Goal: Task Accomplishment & Management: Use online tool/utility

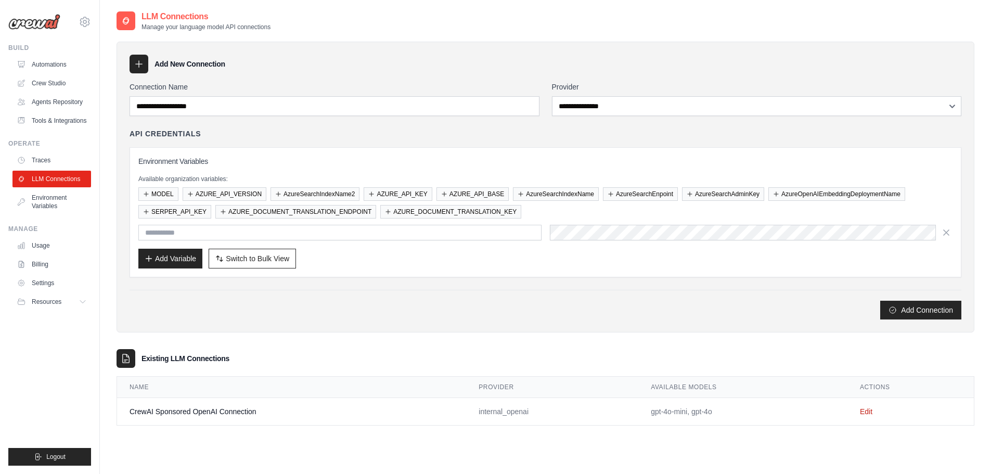
click at [53, 62] on link "Automations" at bounding box center [51, 64] width 79 height 17
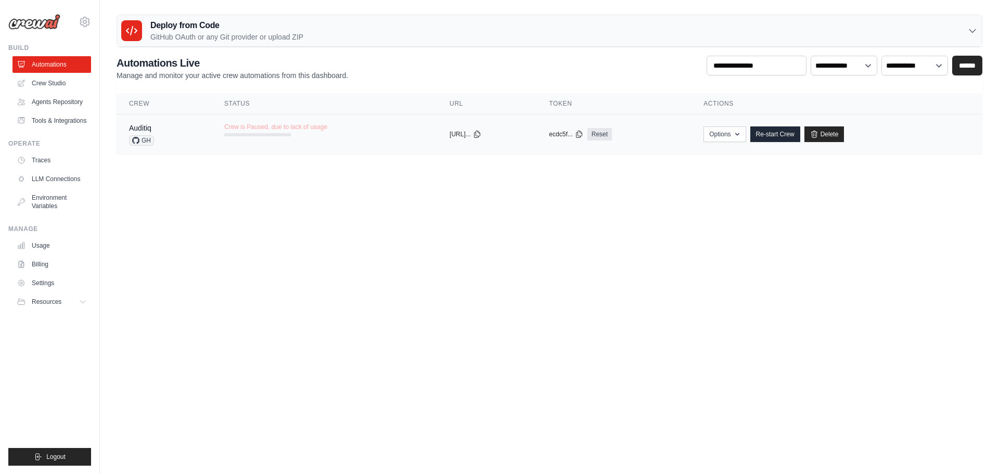
click at [286, 134] on div at bounding box center [257, 134] width 67 height 3
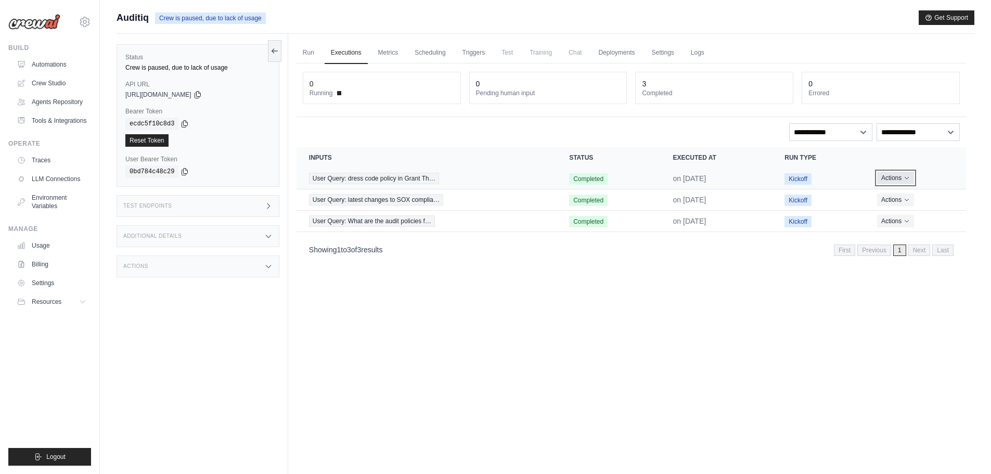
click at [913, 178] on button "Actions" at bounding box center [895, 178] width 37 height 12
click at [915, 195] on link "View Details" at bounding box center [920, 197] width 67 height 17
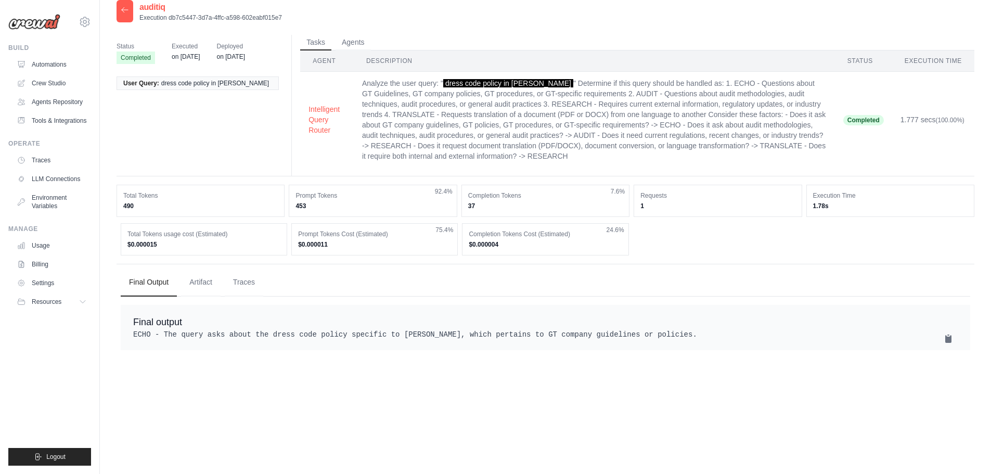
scroll to position [21, 0]
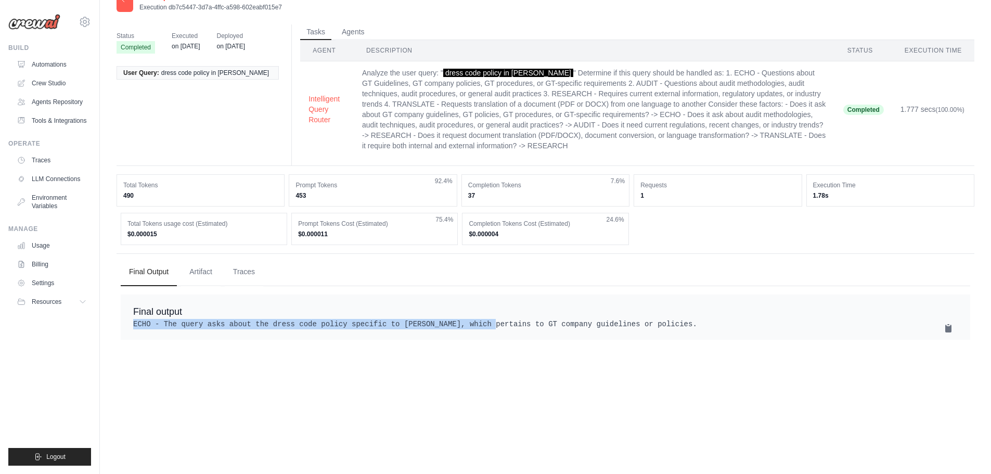
drag, startPoint x: 234, startPoint y: 318, endPoint x: 466, endPoint y: 323, distance: 232.1
click at [466, 323] on div "Final output ECHO - The query asks about the dress code policy specific to [PER…" at bounding box center [546, 317] width 850 height 45
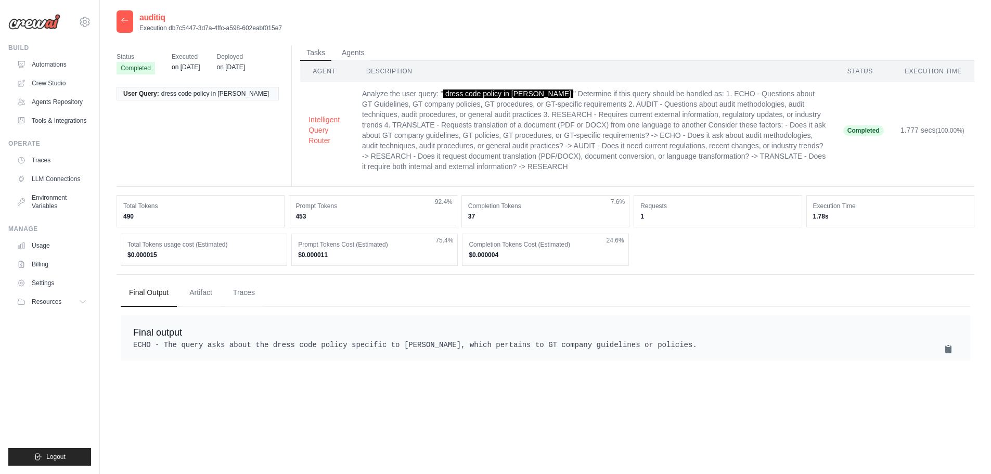
click at [329, 72] on th "Agent" at bounding box center [327, 71] width 54 height 21
click at [345, 54] on button "Agents" at bounding box center [353, 53] width 35 height 16
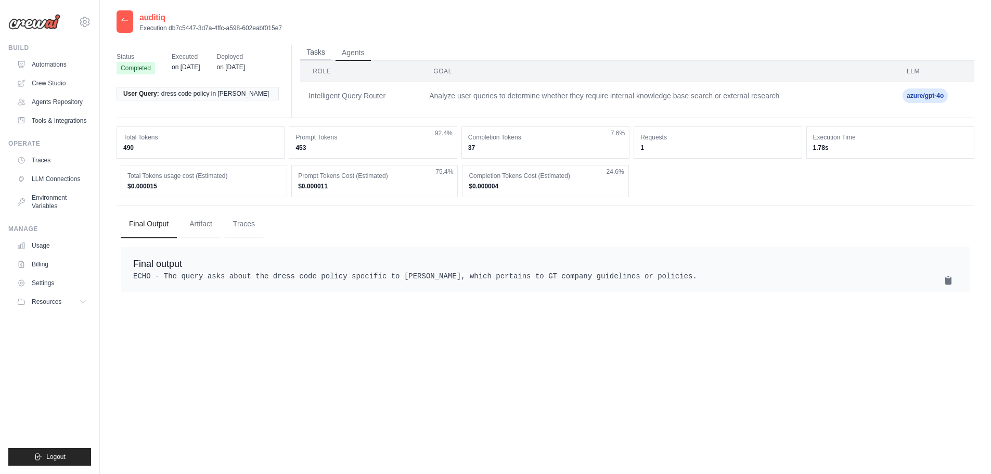
click at [318, 54] on button "Tasks" at bounding box center [315, 53] width 31 height 16
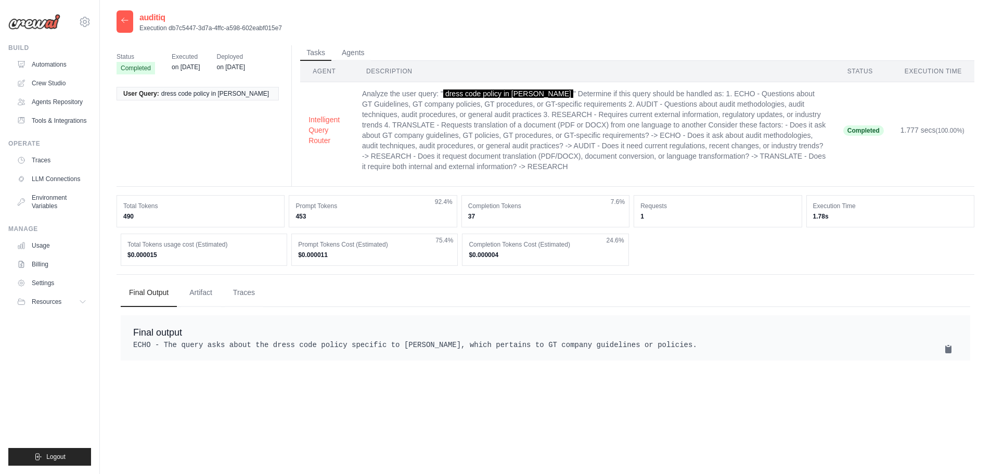
click at [243, 249] on div "Total Tokens usage cost (Estimated) $0.000015" at bounding box center [204, 250] width 167 height 32
click at [239, 210] on div "Total Tokens 490" at bounding box center [201, 211] width 168 height 32
click at [380, 216] on dd "453" at bounding box center [373, 216] width 155 height 8
drag, startPoint x: 391, startPoint y: 260, endPoint x: 458, endPoint y: 221, distance: 77.7
click at [394, 251] on div "Prompt Tokens Cost (Estimated) $0.000011 75.4%" at bounding box center [374, 250] width 167 height 32
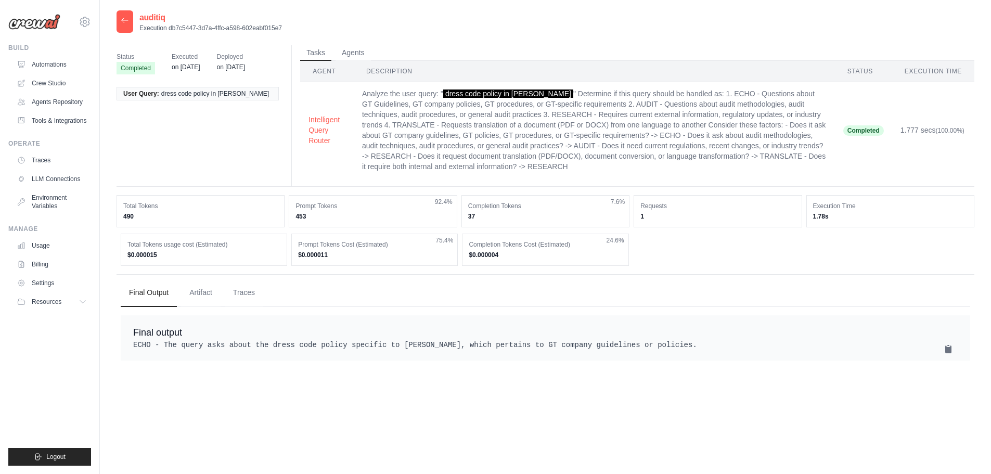
click at [492, 210] on div "Completion Tokens 37 7.6%" at bounding box center [546, 211] width 168 height 32
drag, startPoint x: 521, startPoint y: 251, endPoint x: 547, endPoint y: 240, distance: 28.0
click at [525, 250] on div "Completion Tokens Cost (Estimated) $0.000004 24.6%" at bounding box center [545, 250] width 167 height 32
click at [648, 196] on div "Requests 1" at bounding box center [718, 211] width 168 height 32
click at [846, 203] on dt "Execution Time" at bounding box center [890, 206] width 155 height 8
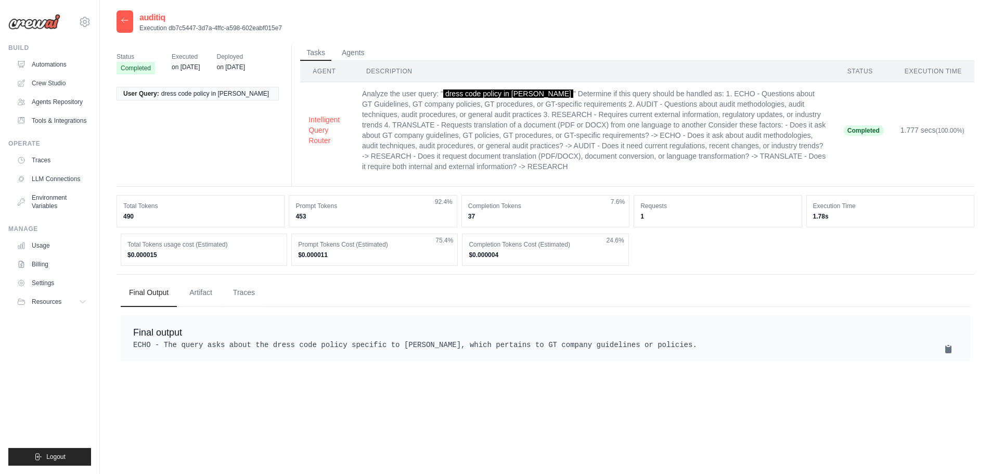
drag, startPoint x: 850, startPoint y: 219, endPoint x: 817, endPoint y: 215, distance: 33.5
click at [817, 215] on dd "1.78s" at bounding box center [890, 216] width 155 height 8
click at [344, 51] on button "Agents" at bounding box center [353, 53] width 35 height 16
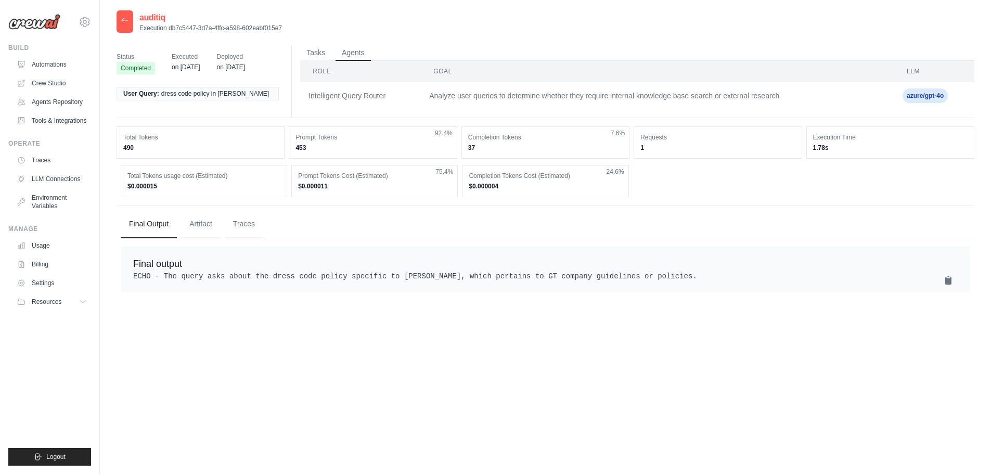
click at [173, 187] on dd "$0.000015" at bounding box center [203, 186] width 153 height 8
drag, startPoint x: 173, startPoint y: 188, endPoint x: 112, endPoint y: 171, distance: 62.6
click at [112, 171] on div "auditiq Execution db7c5447-3d7a-4ffc-a598-602eabf015e7 Status Completed Execute…" at bounding box center [545, 247] width 891 height 474
click at [318, 49] on button "Tasks" at bounding box center [315, 53] width 31 height 16
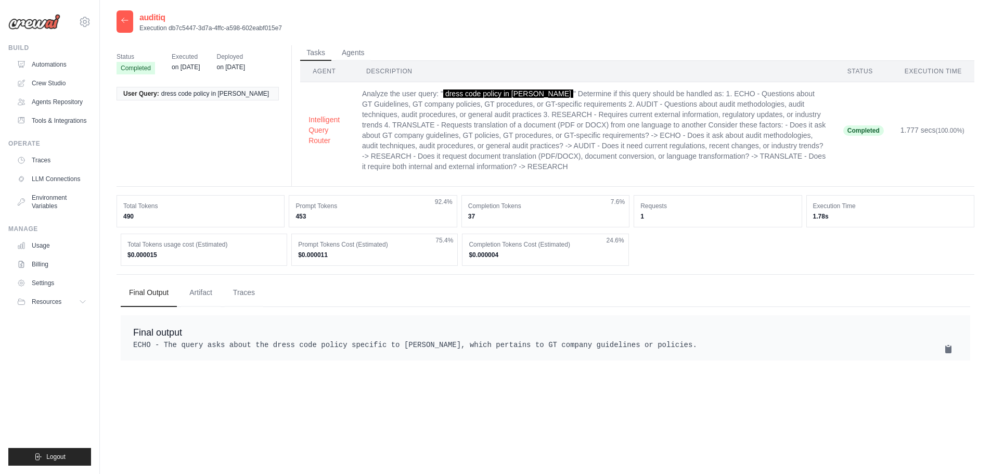
click at [174, 62] on span "on [DATE]" at bounding box center [186, 67] width 28 height 10
click at [197, 131] on div "Status Completed Executed on [DATE] Deployed on [DATE] User Query: dress code p…" at bounding box center [546, 116] width 858 height 142
drag, startPoint x: 497, startPoint y: 207, endPoint x: 540, endPoint y: 217, distance: 44.3
click at [540, 217] on div "Completion Tokens 37 7.6%" at bounding box center [546, 211] width 168 height 32
click at [53, 98] on link "Agents Repository" at bounding box center [53, 102] width 79 height 17
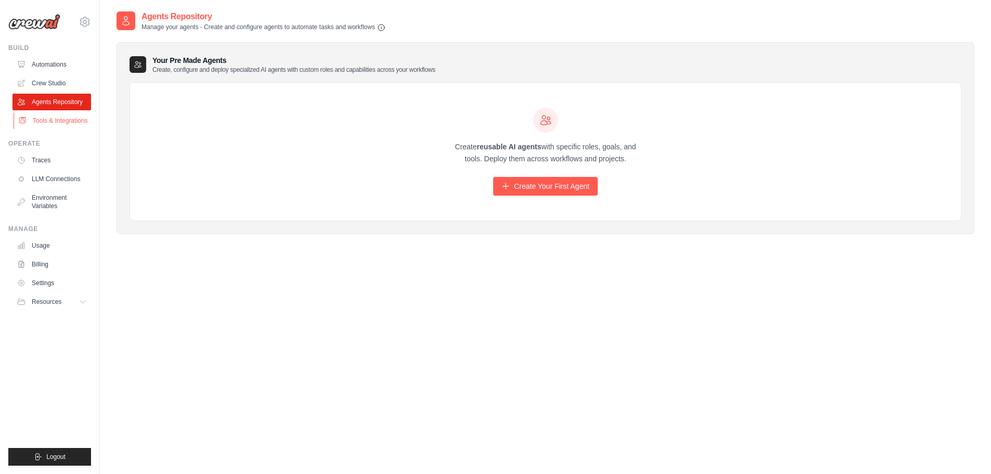
click at [38, 124] on link "Tools & Integrations" at bounding box center [53, 120] width 79 height 17
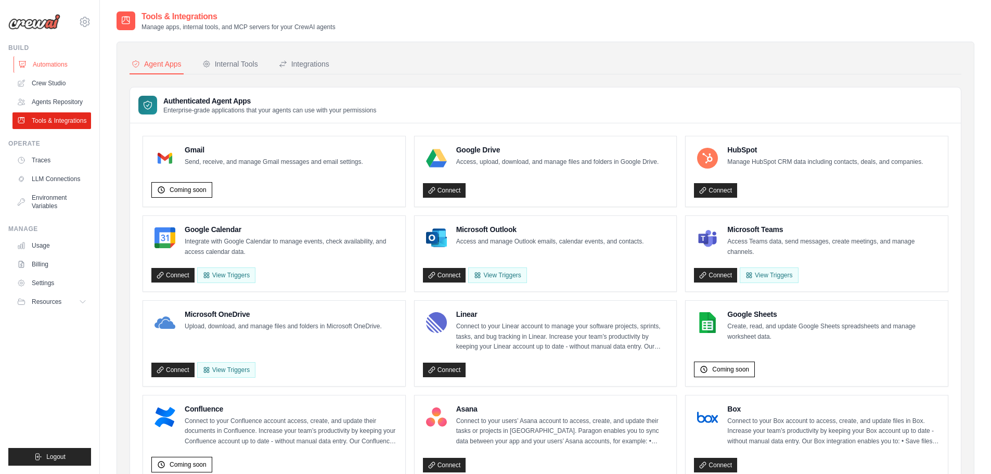
click at [47, 60] on link "Automations" at bounding box center [53, 64] width 79 height 17
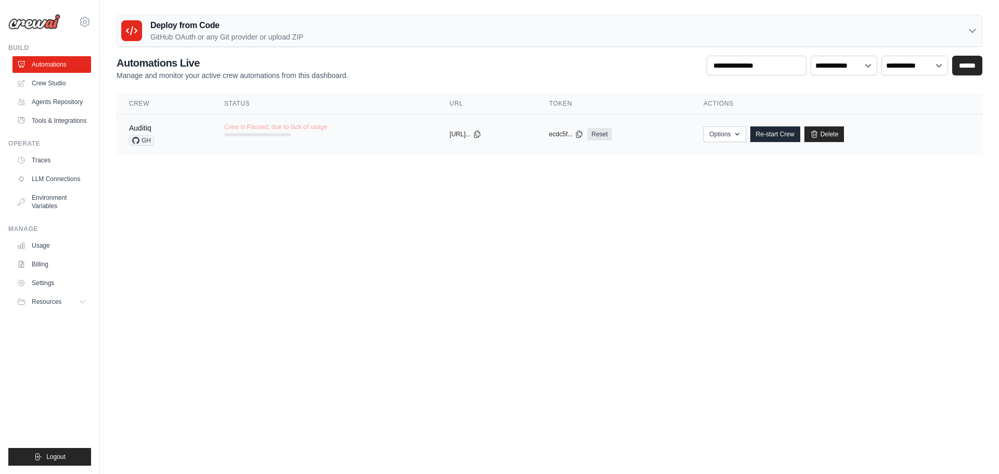
click at [387, 136] on td "Crew is Paused, due to lack of usage" at bounding box center [324, 129] width 225 height 30
click at [739, 134] on icon "button" at bounding box center [737, 134] width 4 height 3
drag, startPoint x: 559, startPoint y: 232, endPoint x: 538, endPoint y: 218, distance: 24.8
click at [559, 232] on body "armand.ogayon@gmail.com Settings Build Automations" at bounding box center [499, 237] width 999 height 474
click at [384, 130] on td "Crew is Paused, due to lack of usage" at bounding box center [324, 129] width 225 height 30
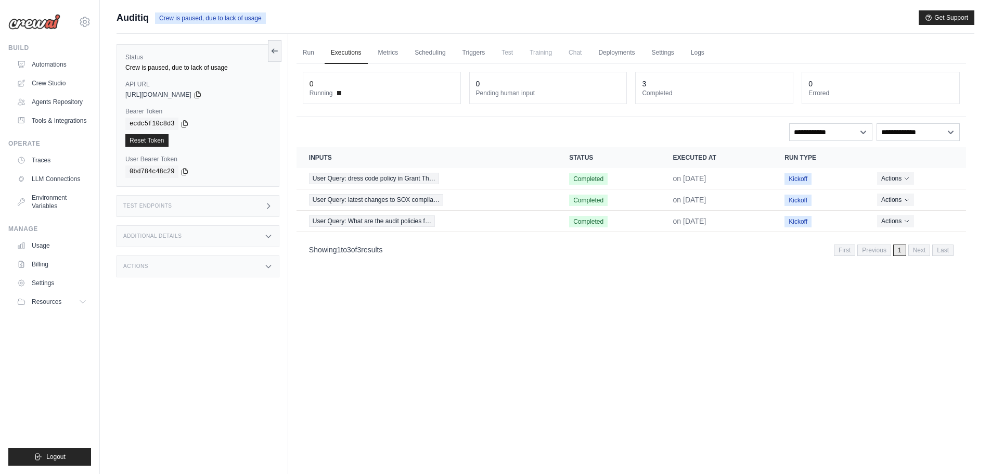
click at [875, 131] on div "**********" at bounding box center [631, 132] width 657 height 18
click at [863, 132] on select "**********" at bounding box center [830, 132] width 83 height 18
select select "*********"
click at [789, 123] on select "**********" at bounding box center [830, 132] width 83 height 18
click at [853, 135] on select "**********" at bounding box center [830, 132] width 83 height 18
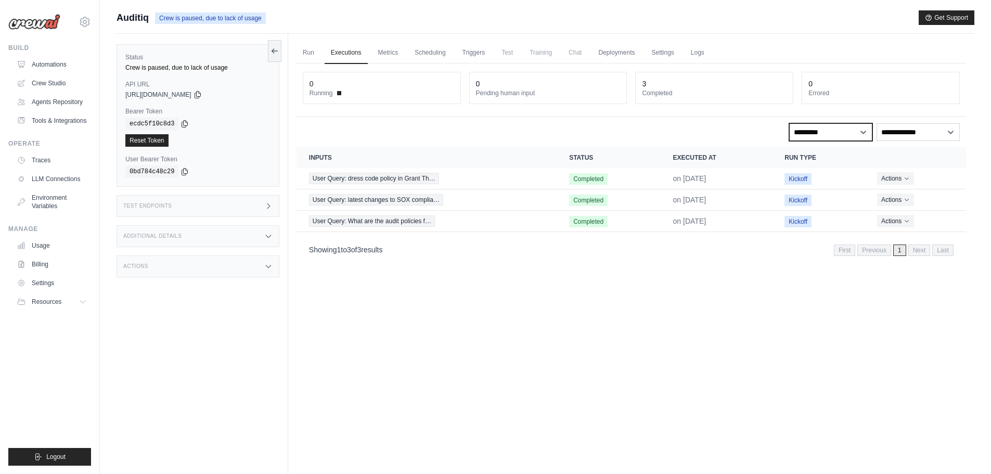
select select
click at [789, 123] on select "**********" at bounding box center [830, 132] width 83 height 18
click at [546, 93] on dt "Pending human input" at bounding box center [548, 93] width 145 height 8
click at [426, 86] on div "0" at bounding box center [382, 84] width 145 height 10
click at [471, 50] on link "Triggers" at bounding box center [473, 53] width 35 height 22
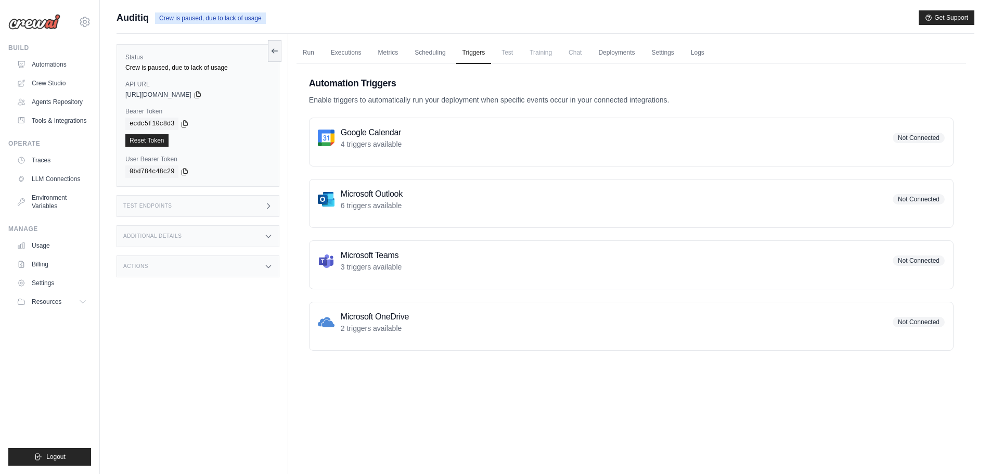
click at [507, 53] on span "Test" at bounding box center [507, 52] width 24 height 21
click at [542, 53] on span "Training" at bounding box center [541, 52] width 35 height 21
click at [580, 53] on span "Chat" at bounding box center [575, 52] width 25 height 21
click at [616, 55] on link "Deployments" at bounding box center [616, 53] width 49 height 22
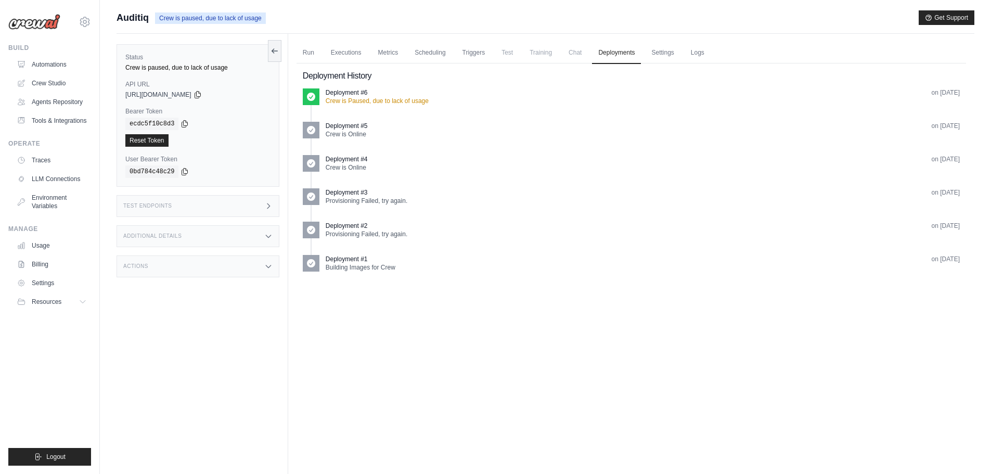
click at [576, 50] on span "Chat" at bounding box center [575, 52] width 25 height 21
click at [304, 50] on link "Run" at bounding box center [309, 53] width 24 height 22
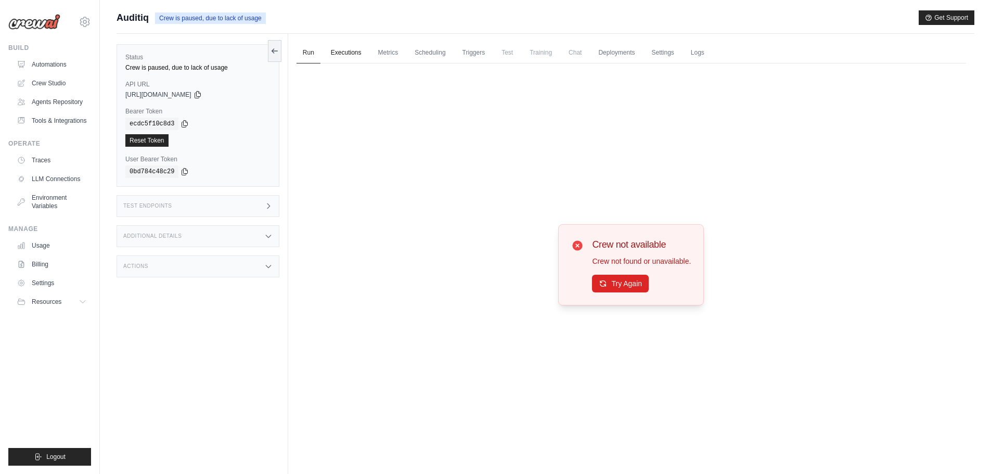
click at [338, 52] on link "Executions" at bounding box center [346, 53] width 43 height 22
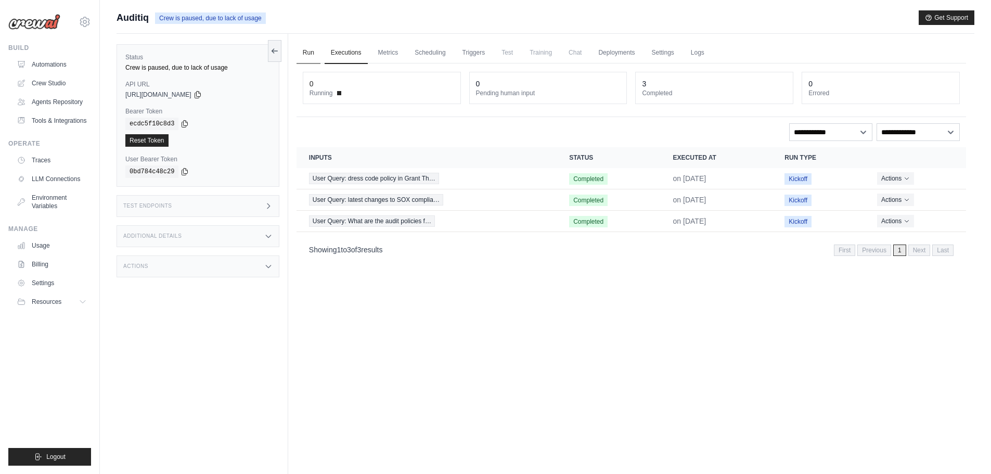
click at [308, 47] on link "Run" at bounding box center [309, 53] width 24 height 22
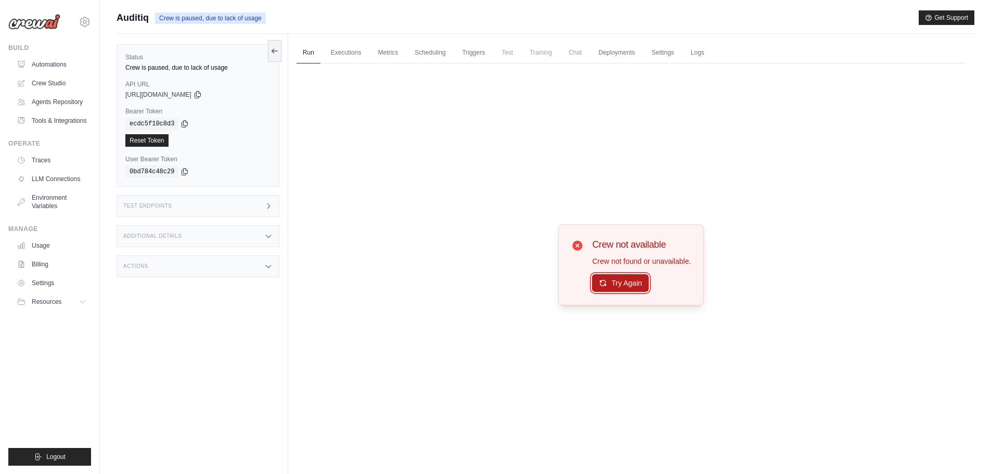
click at [616, 283] on button "Try Again" at bounding box center [620, 283] width 57 height 18
click at [616, 283] on button "Try Again" at bounding box center [620, 284] width 57 height 18
click at [357, 52] on link "Executions" at bounding box center [346, 53] width 43 height 22
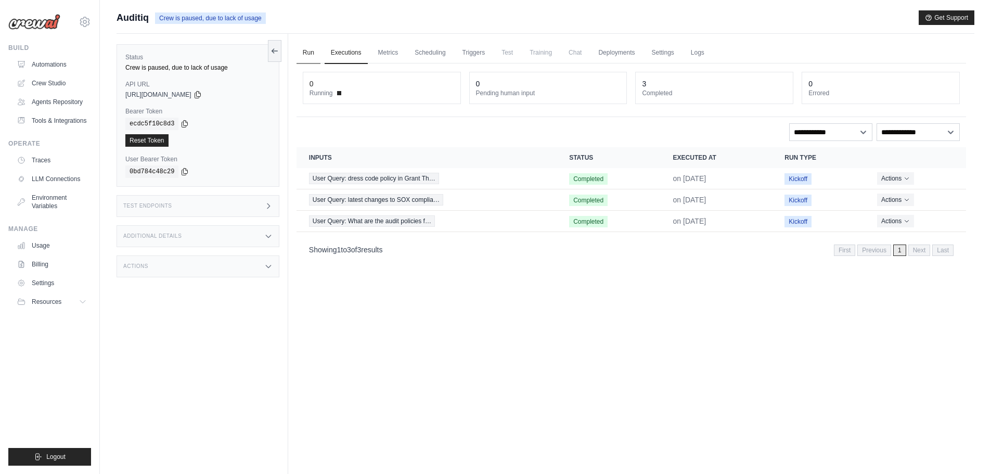
click at [306, 49] on link "Run" at bounding box center [309, 53] width 24 height 22
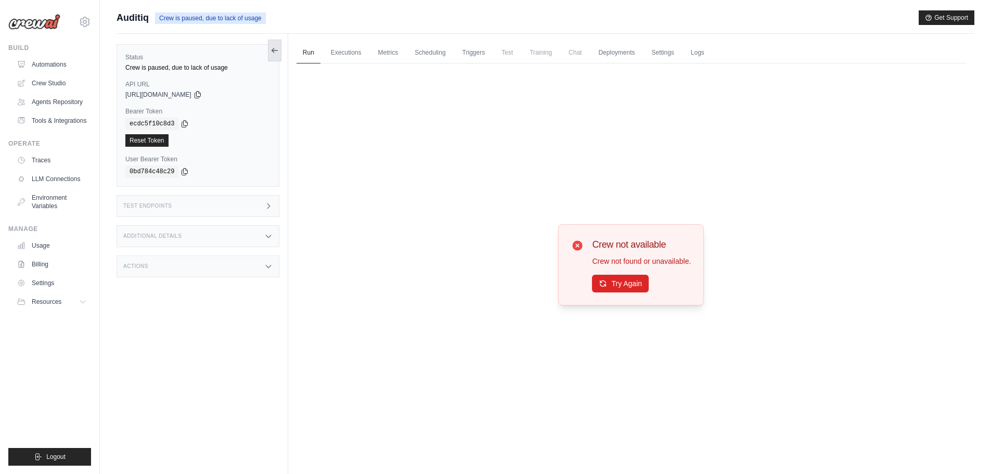
click at [268, 44] on button at bounding box center [275, 51] width 14 height 22
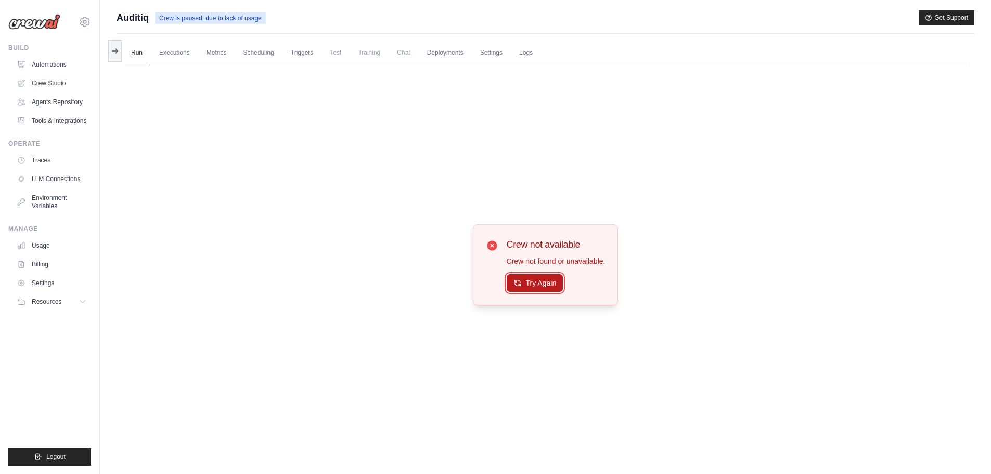
click at [552, 283] on button "Try Again" at bounding box center [535, 283] width 57 height 18
